Goal: Task Accomplishment & Management: Manage account settings

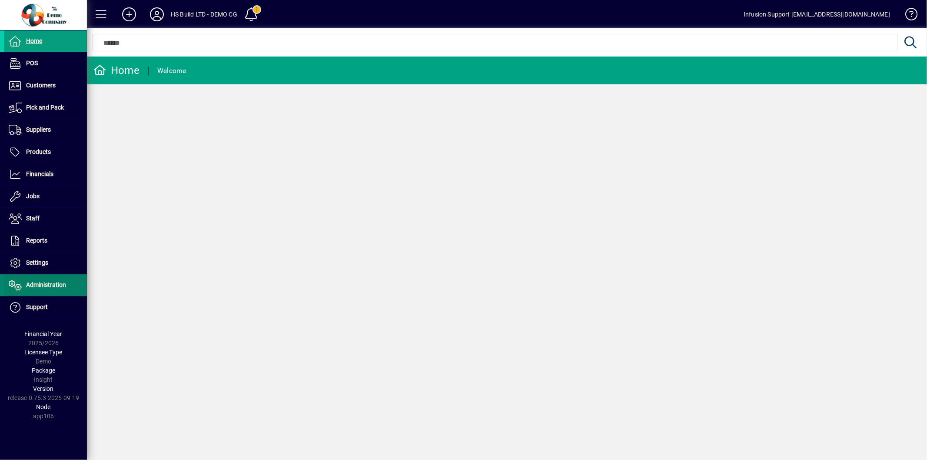
click at [58, 283] on span "Administration" at bounding box center [46, 284] width 40 height 7
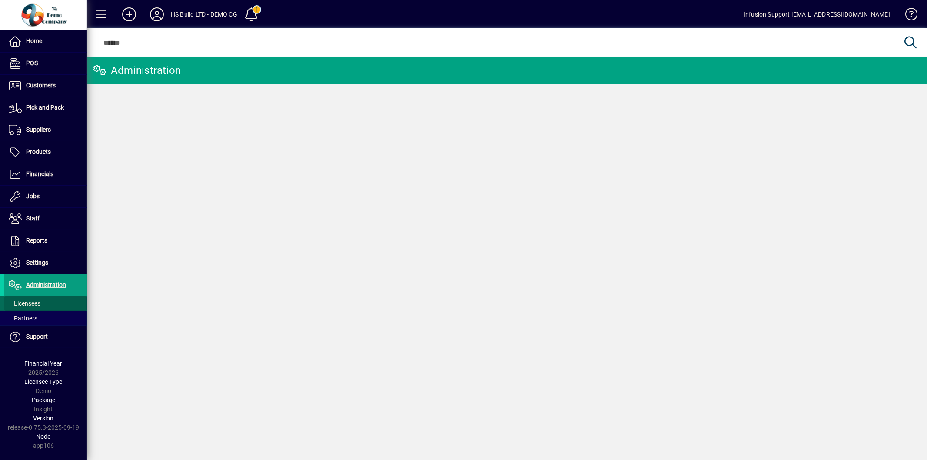
click at [27, 296] on span at bounding box center [45, 303] width 83 height 21
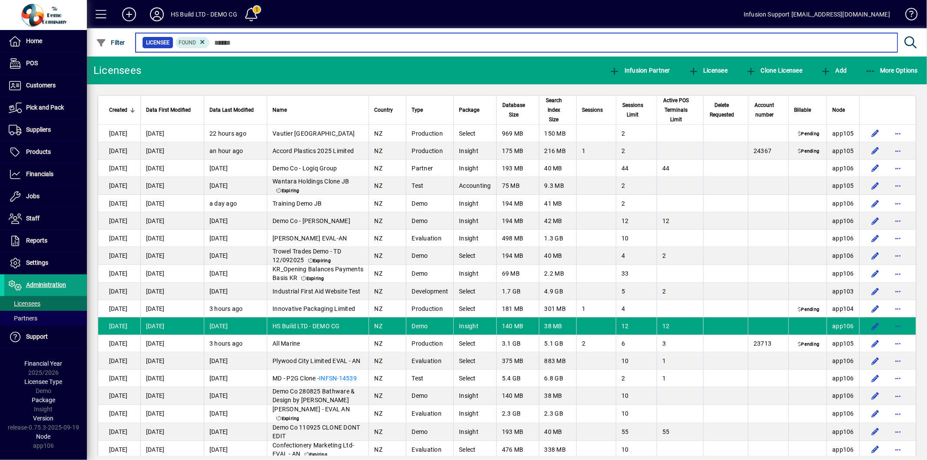
click at [229, 48] on input "text" at bounding box center [550, 43] width 681 height 12
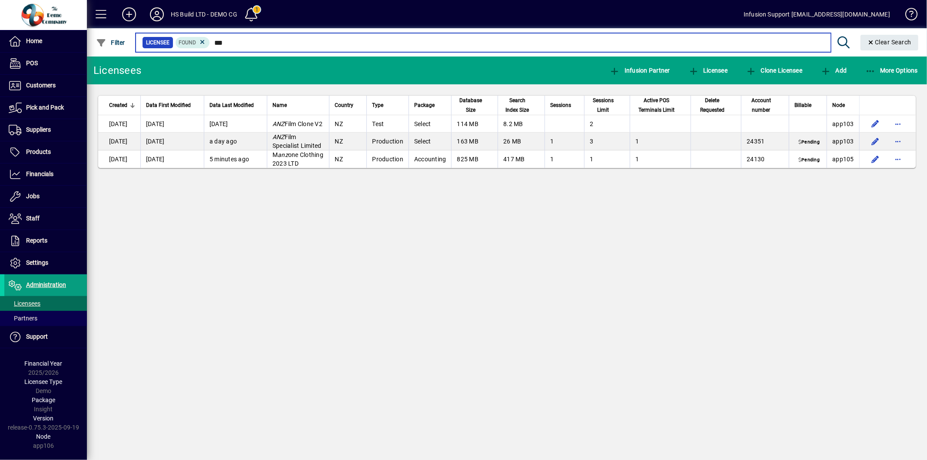
type input "***"
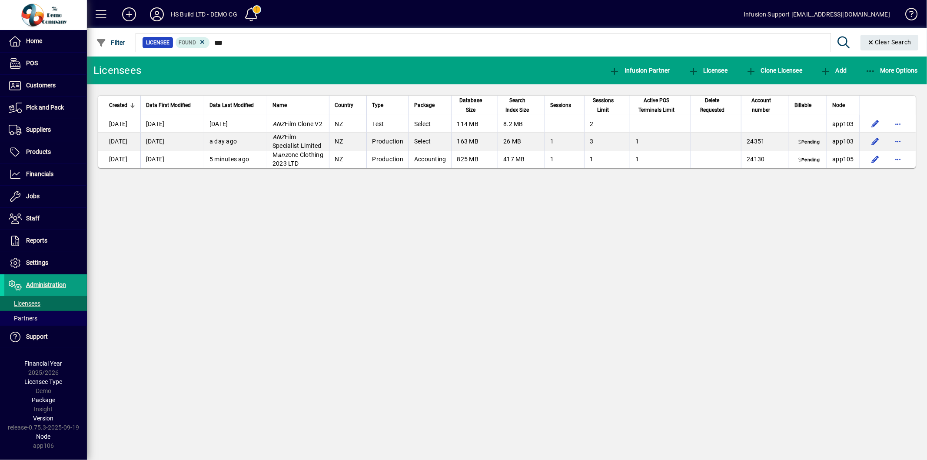
click at [398, 285] on div "Licensees Infusion Partner Licensee Clone Licensee Add More Options Created Dat…" at bounding box center [507, 258] width 840 height 403
click at [63, 284] on span "Administration" at bounding box center [46, 284] width 40 height 7
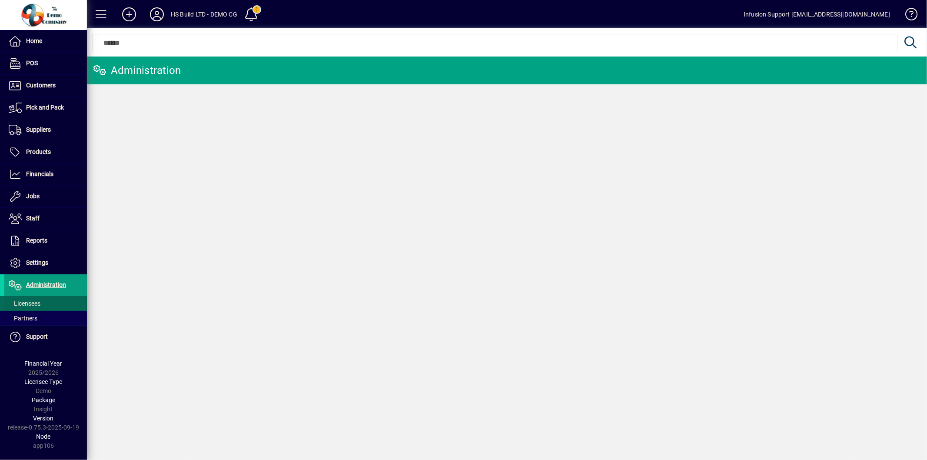
click at [53, 301] on span at bounding box center [45, 303] width 83 height 21
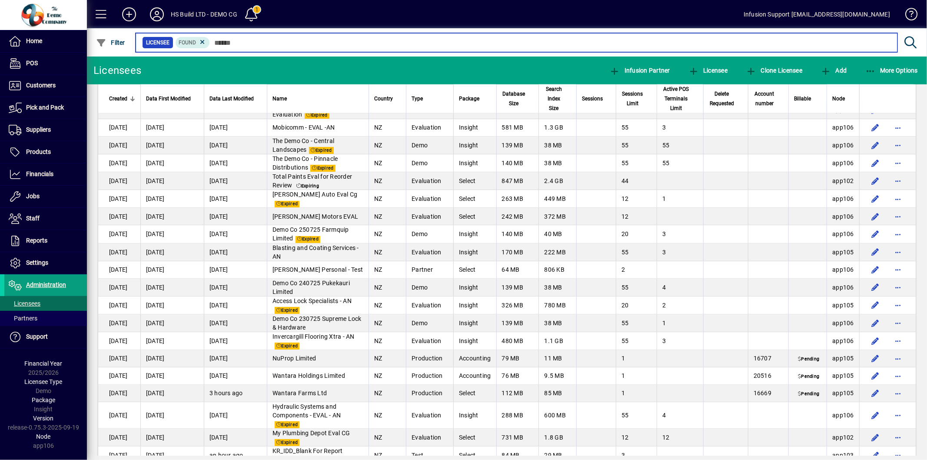
scroll to position [676, 0]
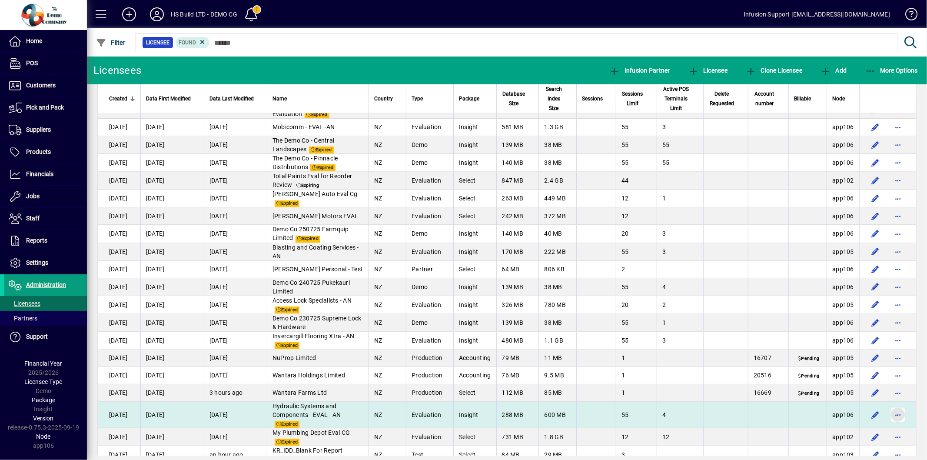
click at [901, 419] on span "button" at bounding box center [898, 414] width 21 height 21
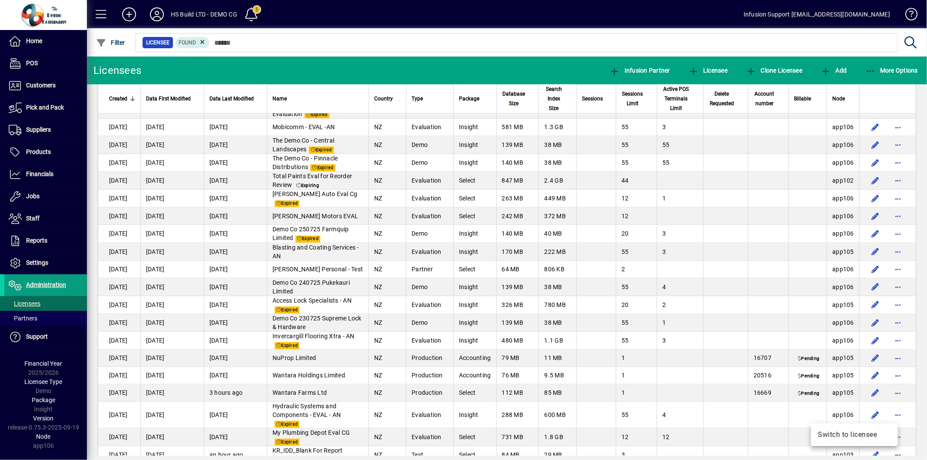
click at [563, 396] on div at bounding box center [463, 230] width 927 height 460
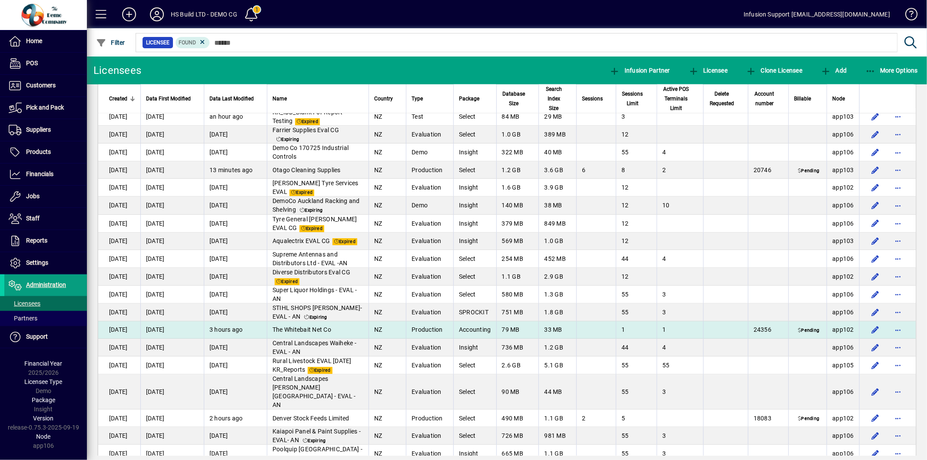
scroll to position [1111, 0]
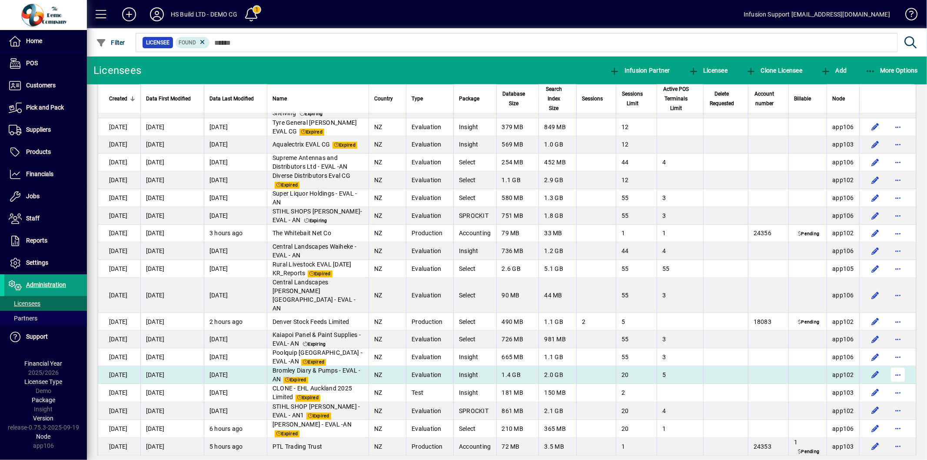
click at [892, 367] on span "button" at bounding box center [898, 374] width 21 height 21
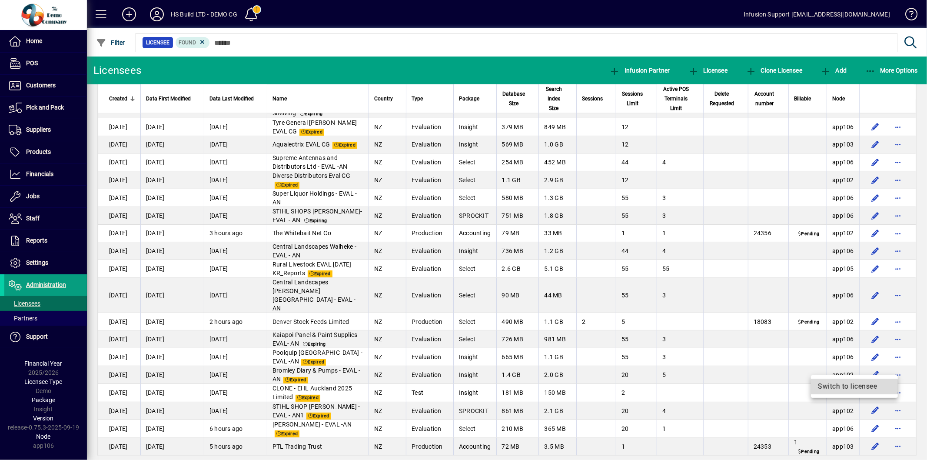
click at [840, 387] on span "Switch to licensee" at bounding box center [854, 386] width 73 height 10
